Goal: Check status: Check status

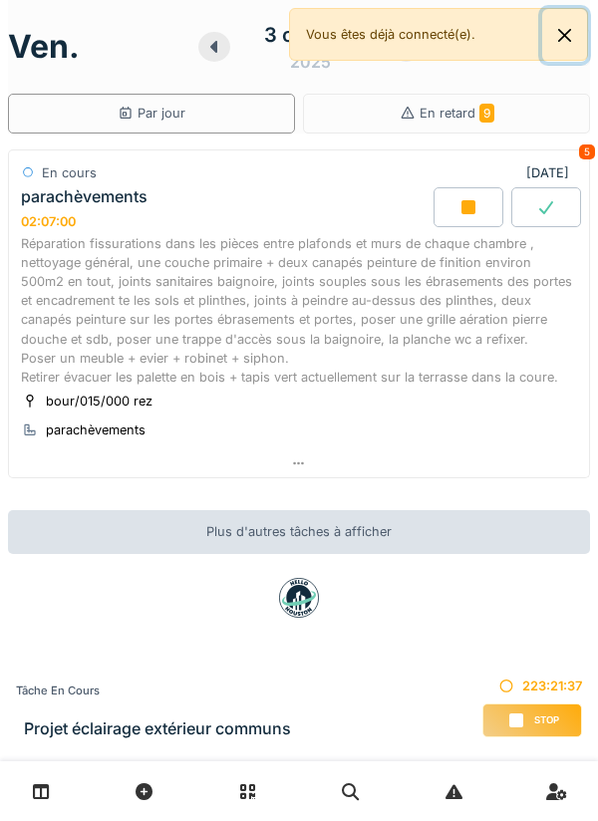
click at [575, 41] on button "Close" at bounding box center [564, 35] width 45 height 53
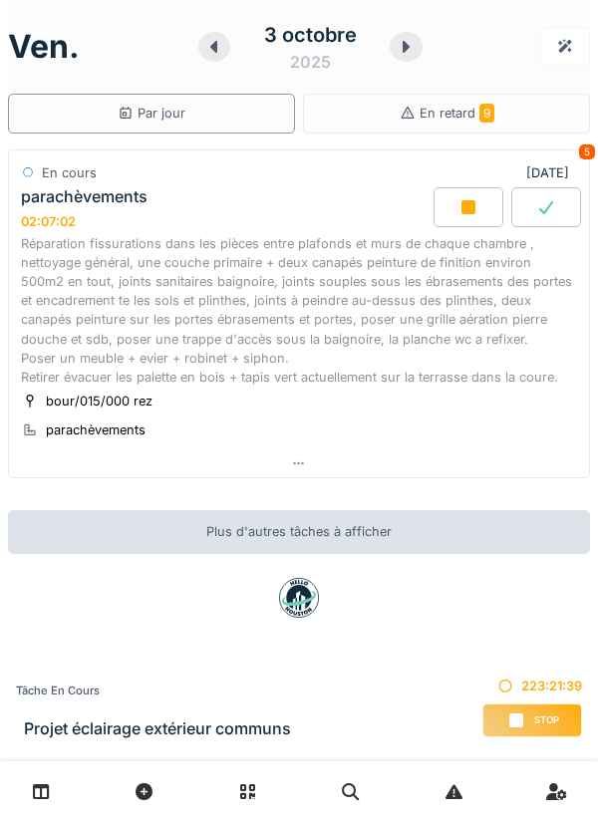
click at [435, 46] on div "ven. 3 octobre 2025" at bounding box center [299, 47] width 582 height 62
click at [418, 40] on div at bounding box center [406, 47] width 32 height 30
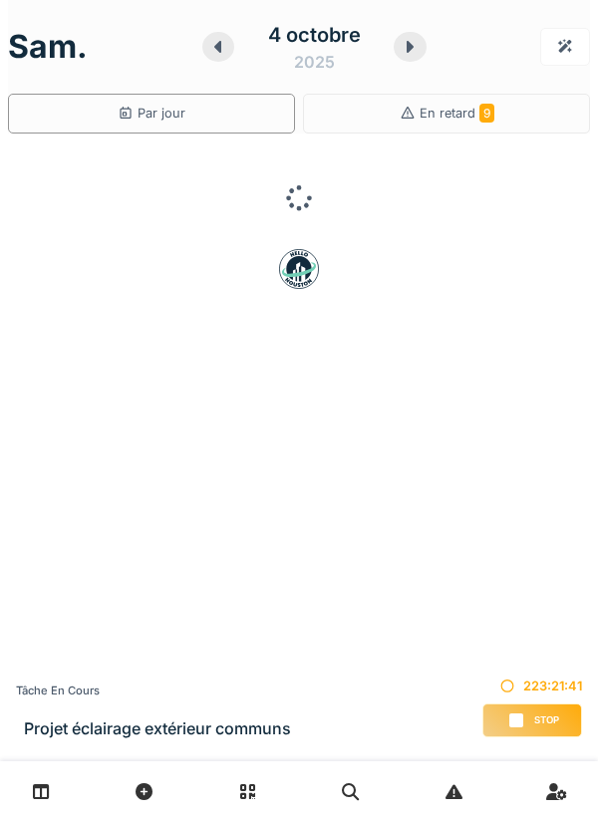
click at [420, 47] on div at bounding box center [410, 47] width 32 height 30
click at [418, 45] on div at bounding box center [406, 47] width 32 height 30
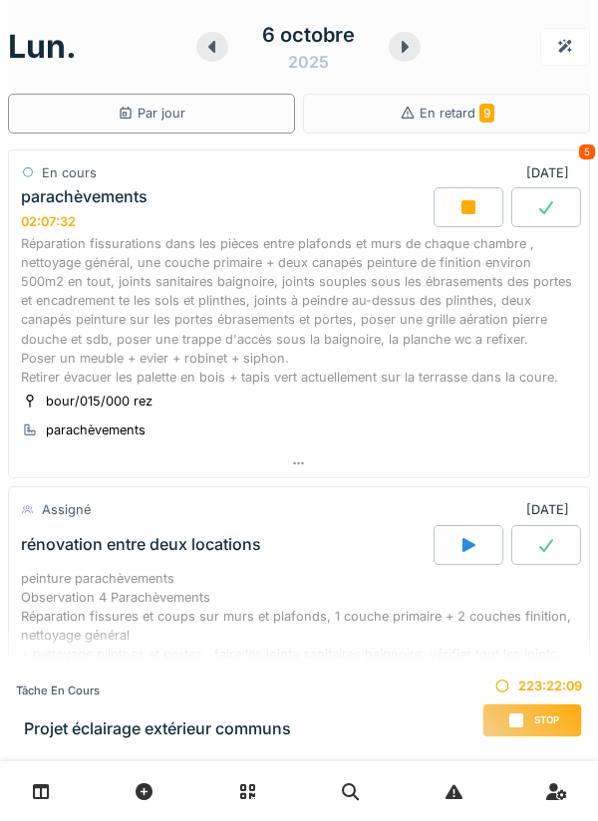
click at [405, 47] on icon at bounding box center [405, 47] width 7 height 12
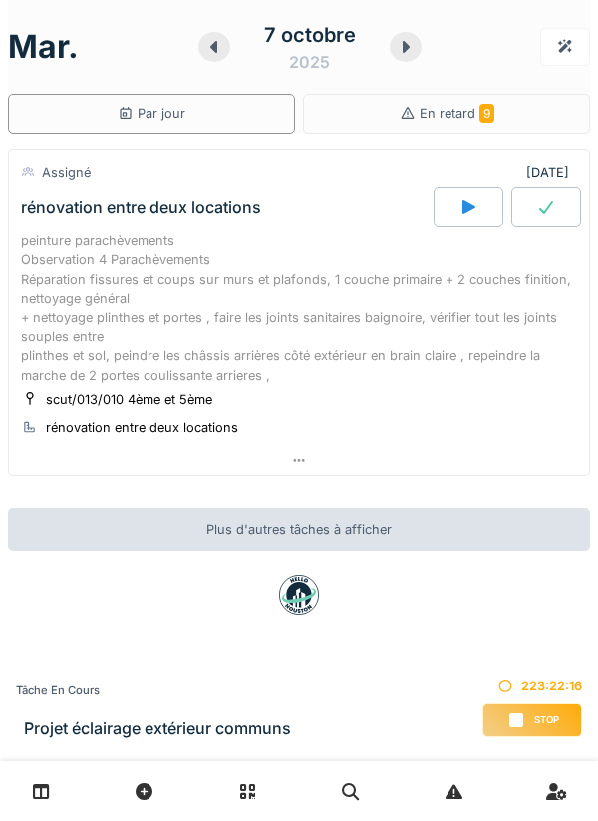
click at [212, 46] on icon at bounding box center [212, 47] width 7 height 12
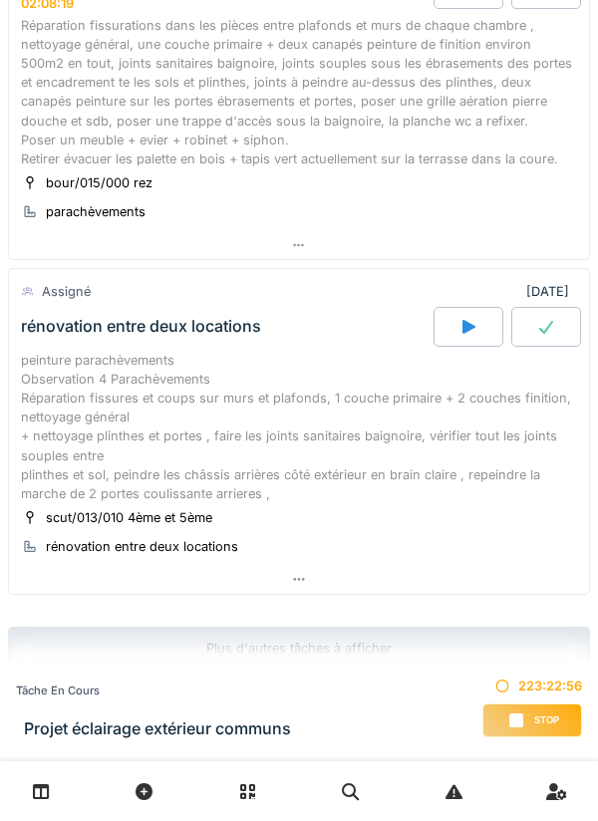
scroll to position [238, 0]
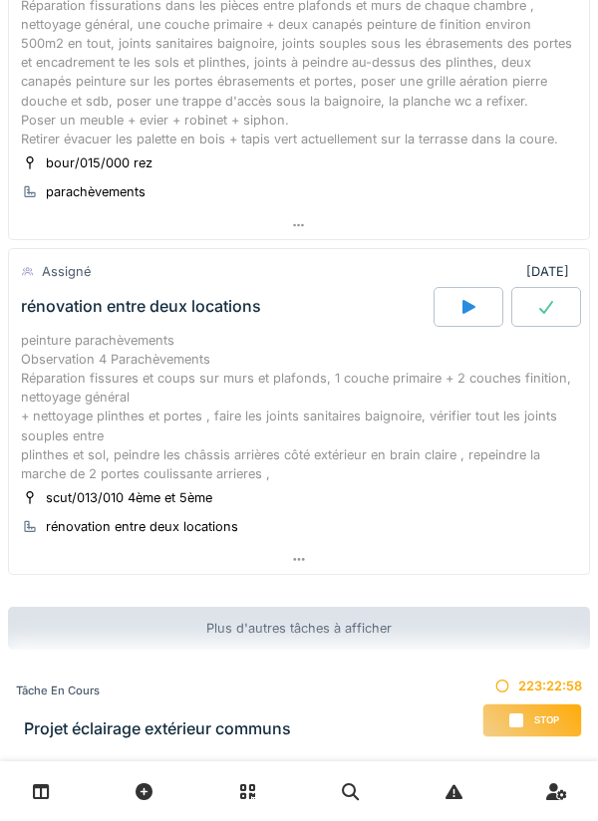
click at [303, 555] on icon at bounding box center [299, 559] width 16 height 13
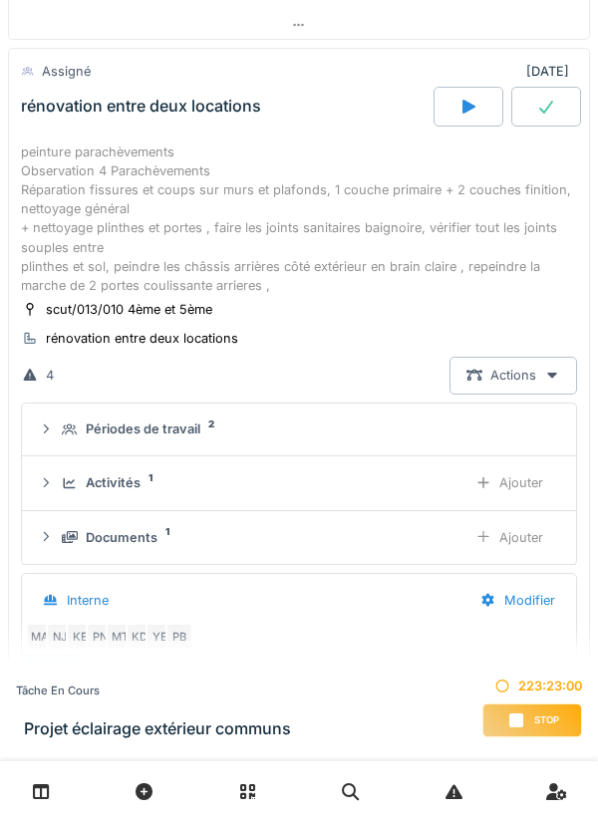
scroll to position [483, 0]
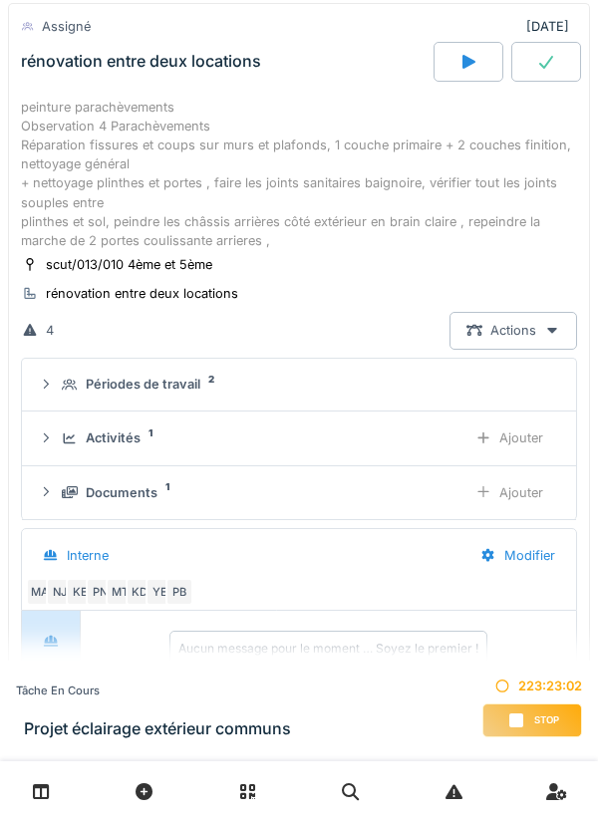
click at [133, 490] on div "Documents" at bounding box center [122, 492] width 72 height 19
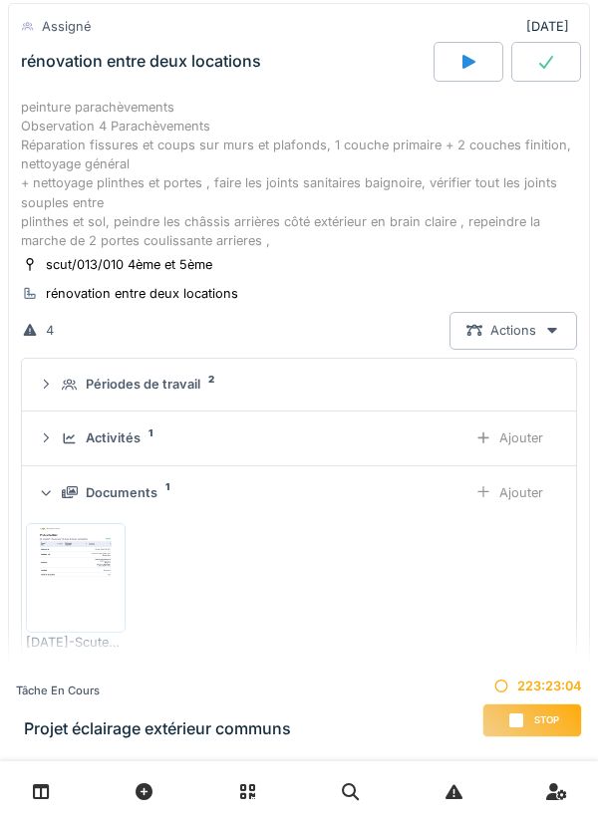
click at [94, 573] on img at bounding box center [76, 578] width 90 height 100
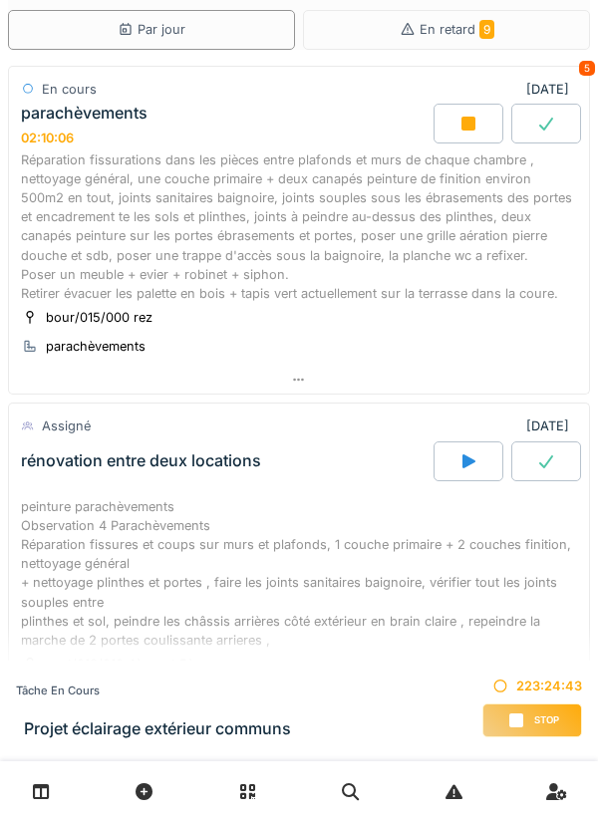
scroll to position [82, 0]
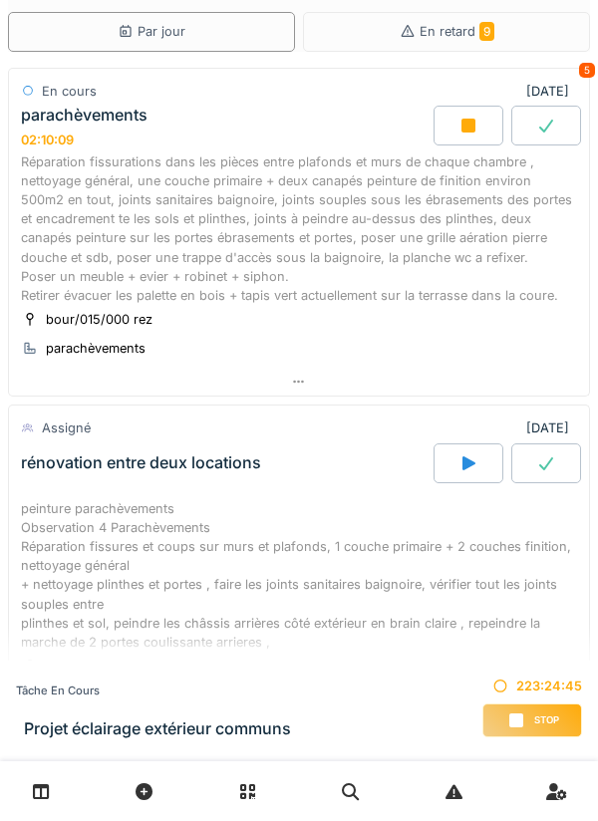
click at [292, 382] on icon at bounding box center [299, 382] width 16 height 13
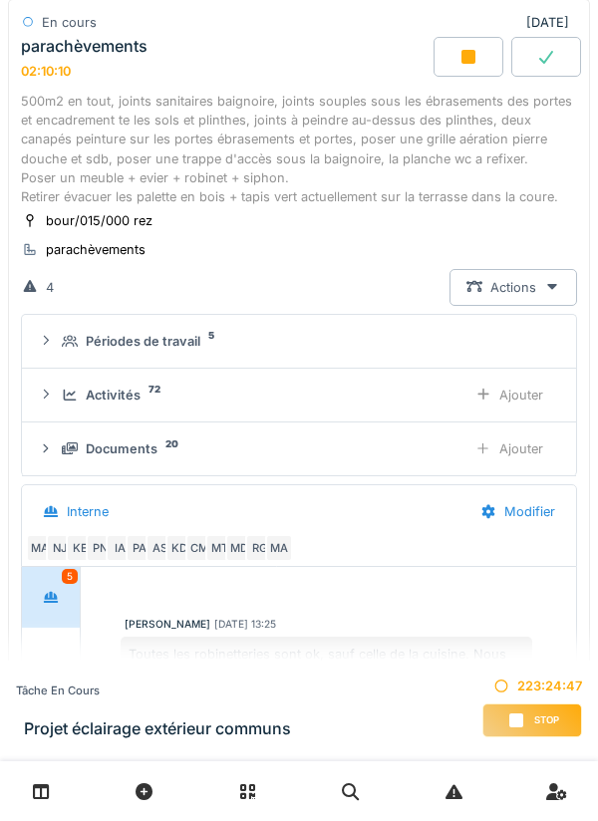
scroll to position [249, 0]
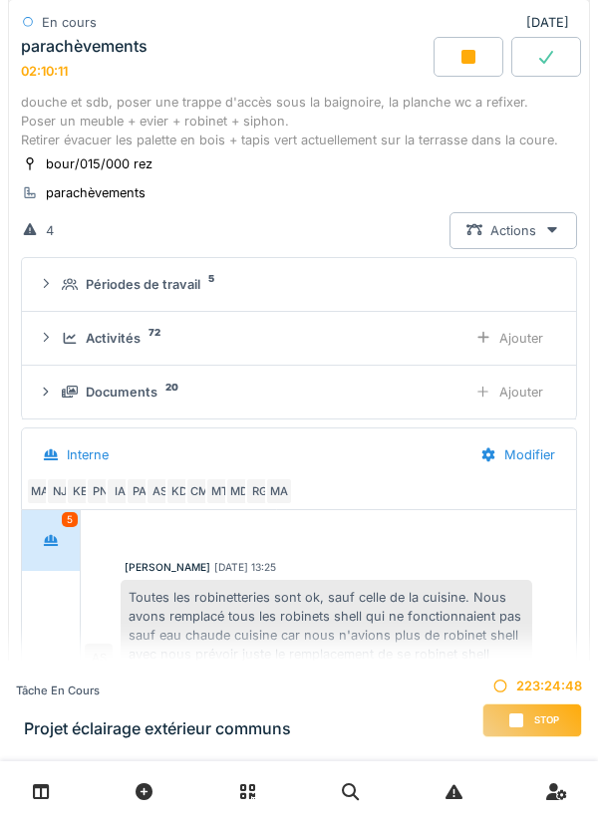
click at [118, 392] on div "Documents" at bounding box center [122, 392] width 72 height 19
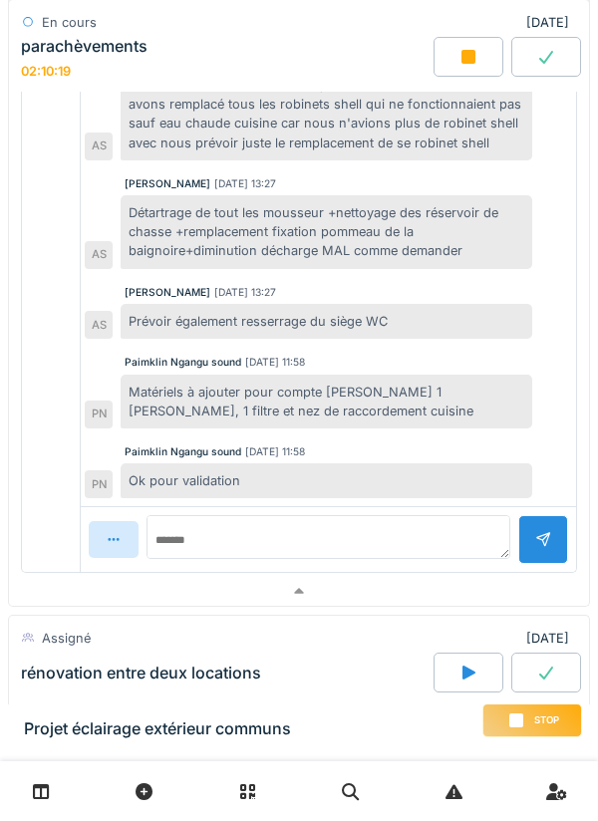
scroll to position [1852, 0]
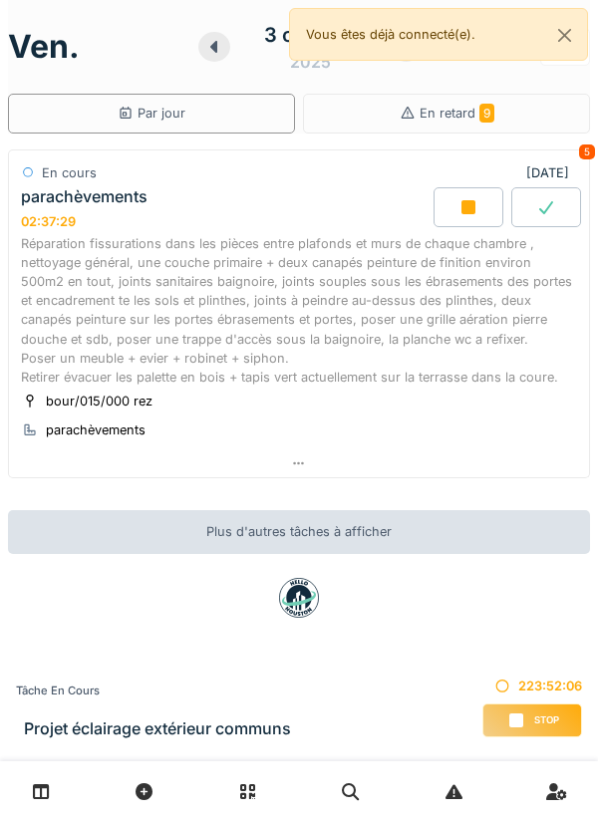
click at [458, 206] on icon at bounding box center [468, 207] width 20 height 16
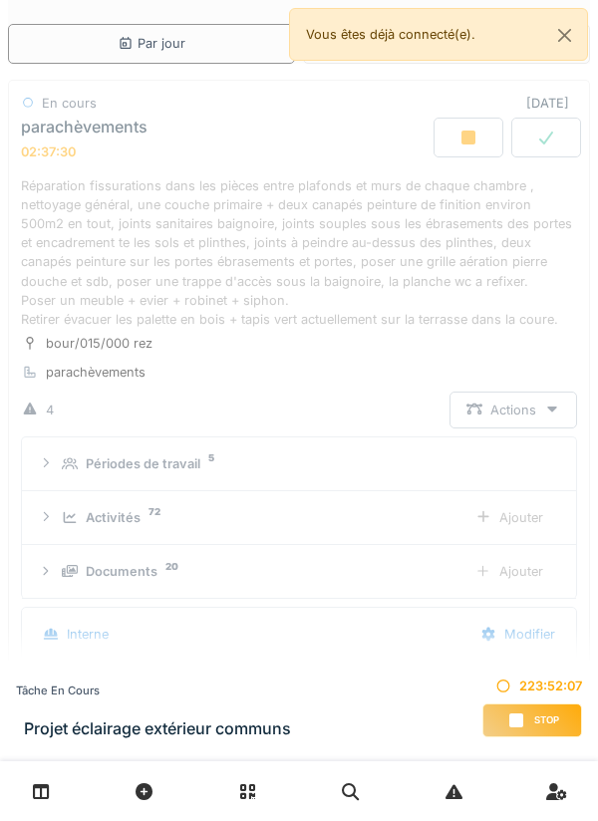
scroll to position [30, 0]
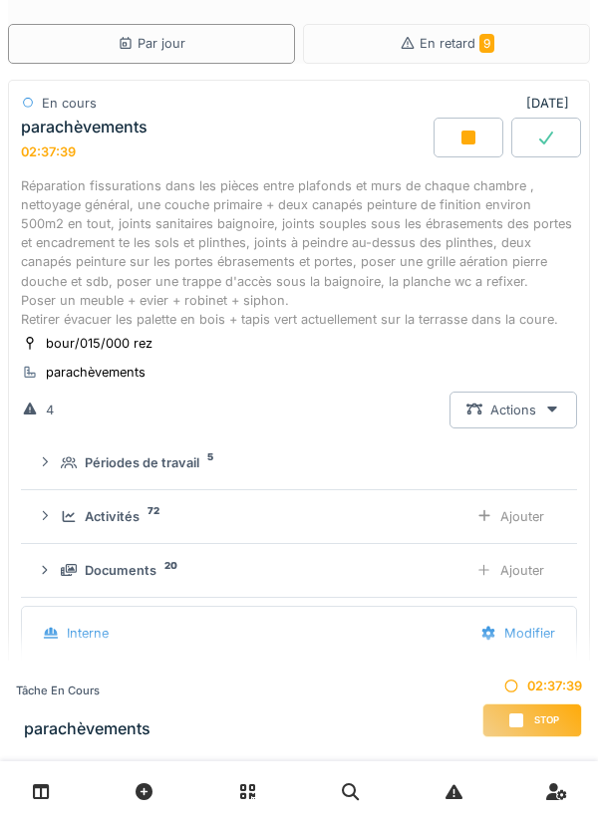
scroll to position [30, 0]
